Goal: Transaction & Acquisition: Purchase product/service

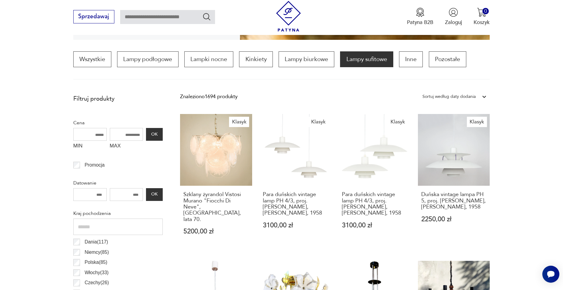
click at [125, 134] on input "MAX" at bounding box center [126, 134] width 33 height 13
type input "****"
click at [158, 133] on button "OK" at bounding box center [154, 134] width 16 height 13
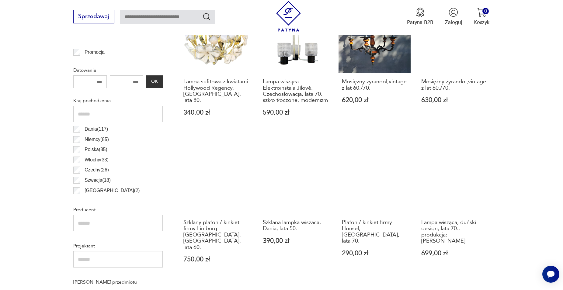
scroll to position [302, 0]
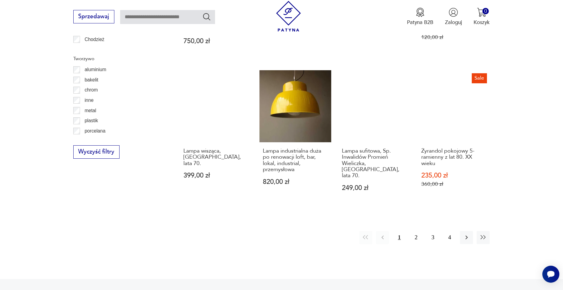
scroll to position [667, 0]
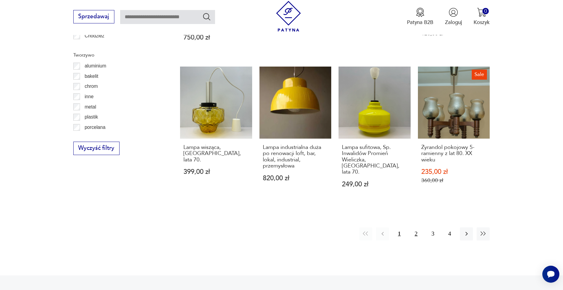
click at [414, 227] on button "2" at bounding box center [415, 233] width 13 height 13
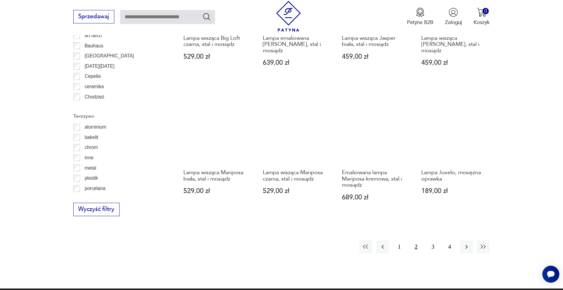
scroll to position [606, 0]
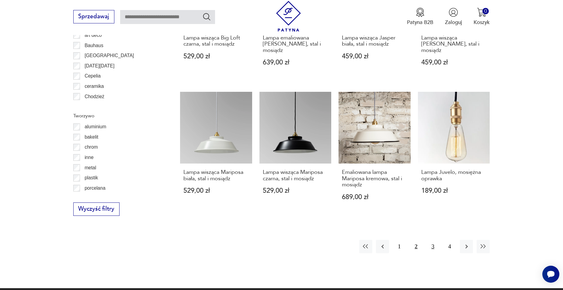
click at [437, 240] on button "3" at bounding box center [432, 246] width 13 height 13
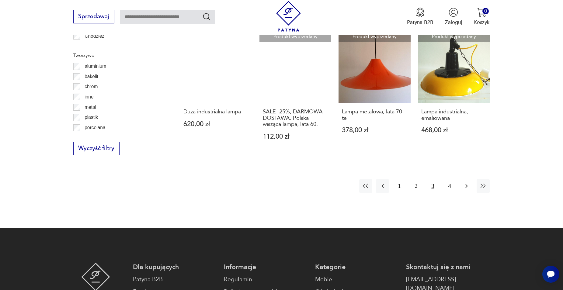
scroll to position [667, 0]
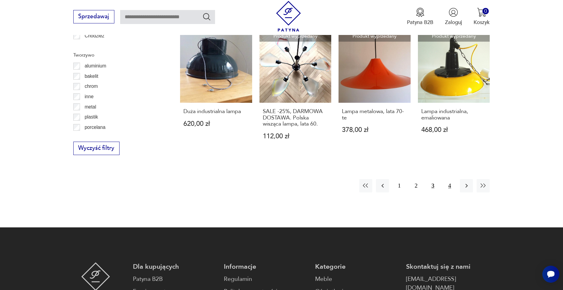
click at [455, 182] on button "4" at bounding box center [449, 185] width 13 height 13
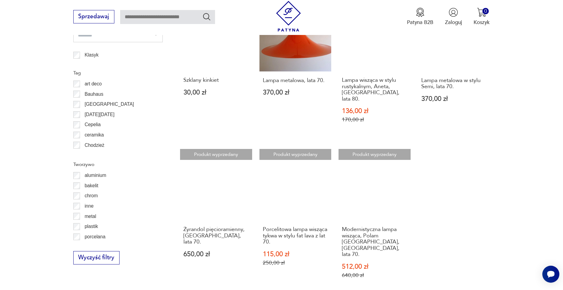
scroll to position [606, 0]
